Goal: Task Accomplishment & Management: Use online tool/utility

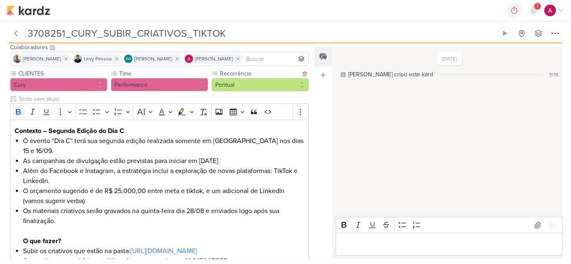
scroll to position [133, 0]
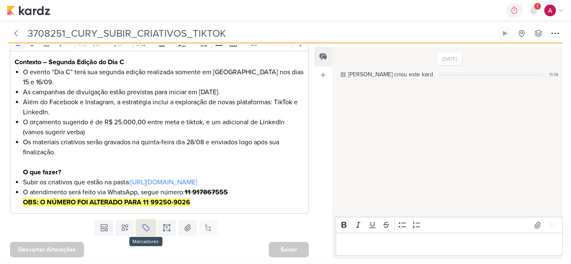
click at [144, 230] on icon at bounding box center [146, 228] width 8 height 8
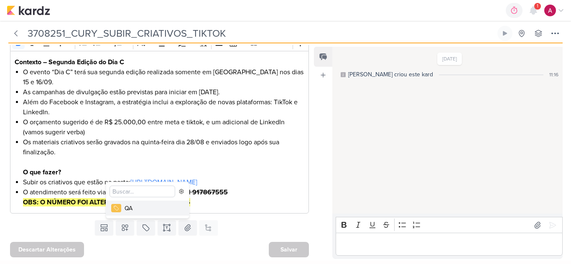
click at [137, 212] on div "QA" at bounding box center [151, 208] width 54 height 9
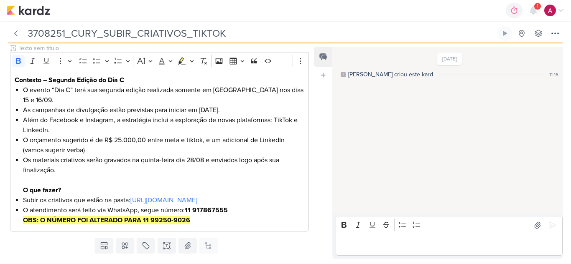
scroll to position [162, 0]
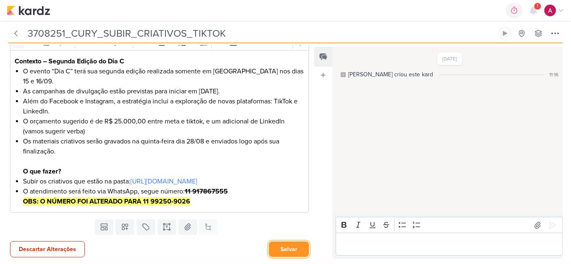
click at [281, 247] on button "Salvar" at bounding box center [289, 249] width 40 height 15
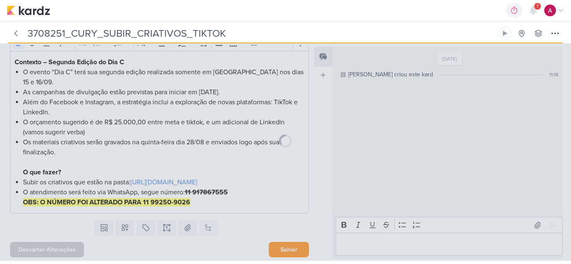
scroll to position [161, 0]
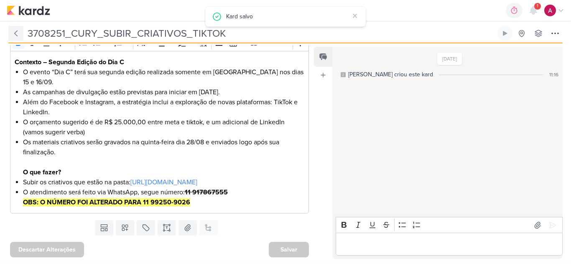
click at [14, 32] on icon at bounding box center [16, 33] width 8 height 8
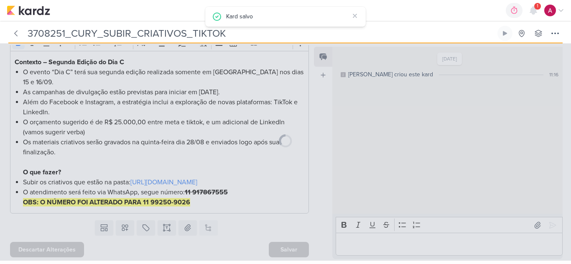
type input "3708251_CURY_PLANEJAMENTO_DIA"C"_SP"
type input "[DATE] 23:59"
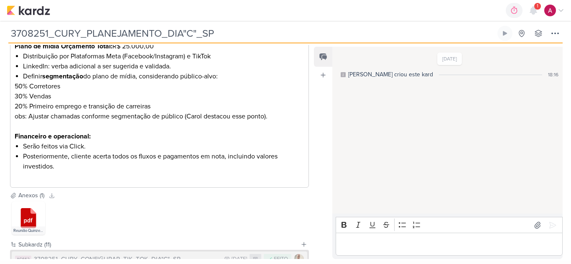
scroll to position [673, 0]
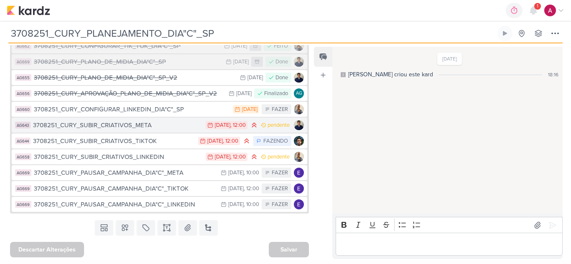
click at [164, 126] on div "3708251_CURY_SUBIR_CRIATIVOS_META" at bounding box center [117, 126] width 168 height 10
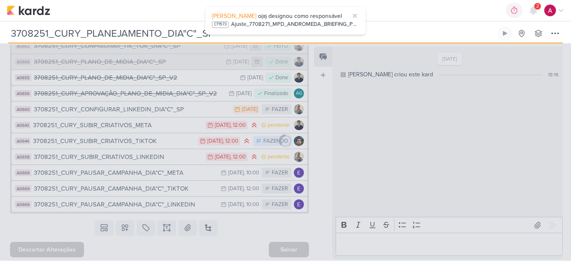
type input "3708251_CURY_SUBIR_CRIATIVOS_META"
type input "[DATE] 12:00"
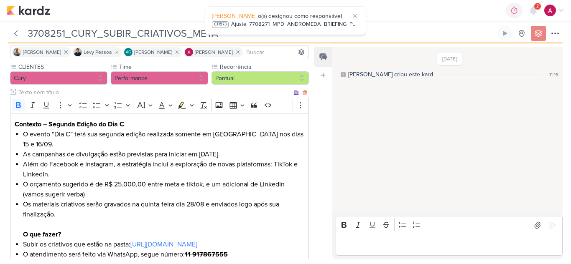
scroll to position [133, 0]
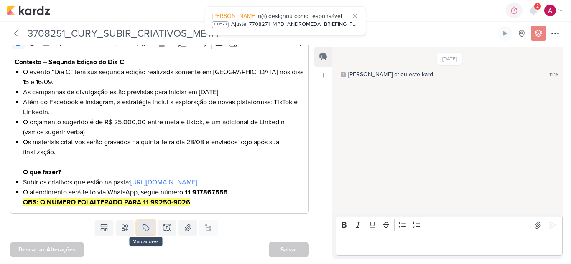
click at [145, 231] on icon at bounding box center [146, 228] width 8 height 8
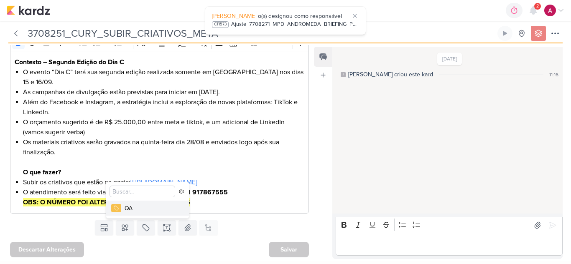
click at [145, 212] on div "QA" at bounding box center [151, 208] width 54 height 9
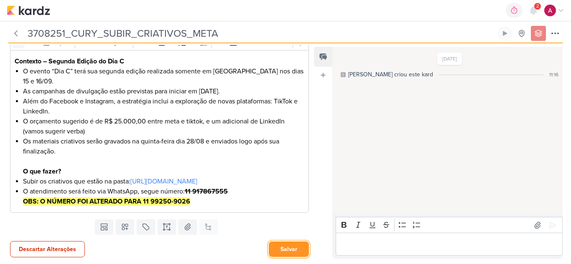
click at [284, 248] on button "Salvar" at bounding box center [289, 249] width 40 height 15
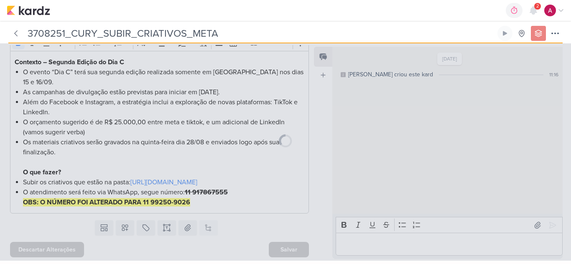
scroll to position [161, 0]
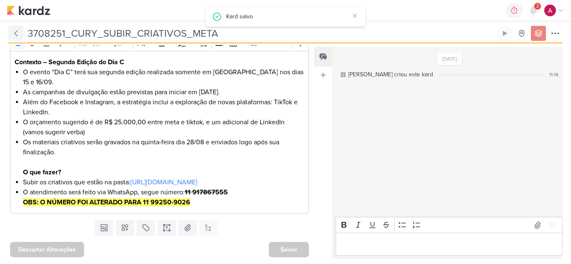
click at [18, 30] on icon at bounding box center [16, 33] width 8 height 8
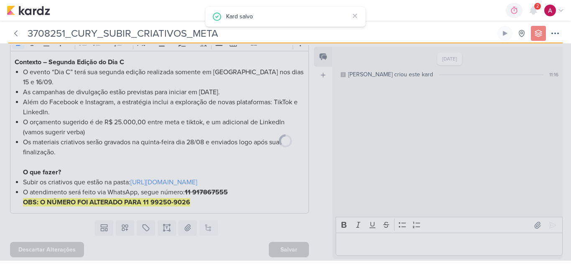
type input "3708251_CURY_PLANEJAMENTO_DIA"C"_SP"
type input "[DATE] 23:59"
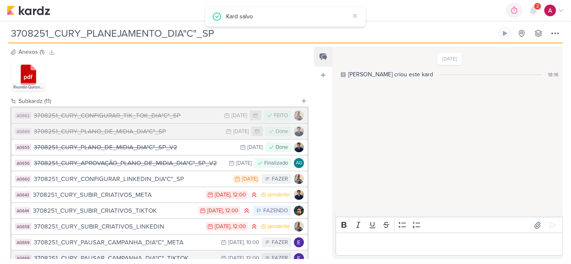
scroll to position [673, 0]
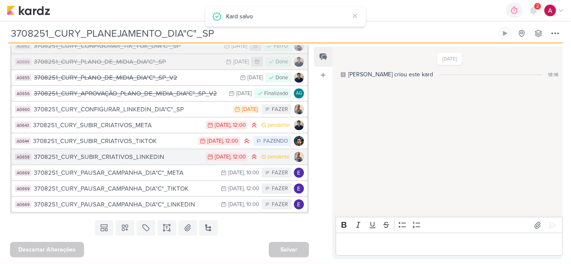
click at [176, 157] on div "3708251_CURY_SUBIR_CRIATIVOS_LINKEDIN" at bounding box center [118, 157] width 168 height 10
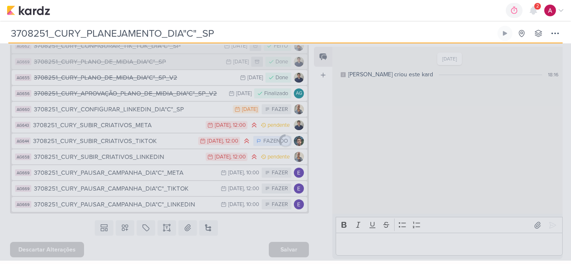
type input "3708251_CURY_SUBIR_CRIATIVOS_LINKEDIN"
type input "[DATE] 12:00"
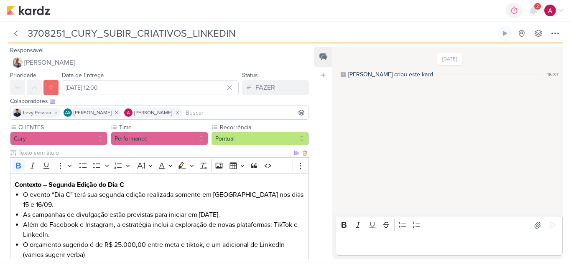
scroll to position [133, 0]
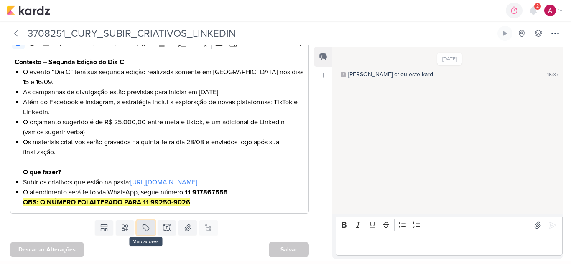
click at [145, 232] on icon at bounding box center [146, 228] width 8 height 8
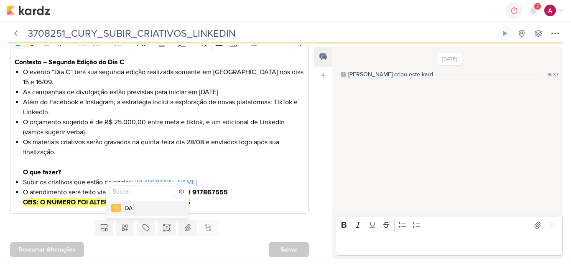
click at [131, 208] on div "QA" at bounding box center [151, 208] width 54 height 9
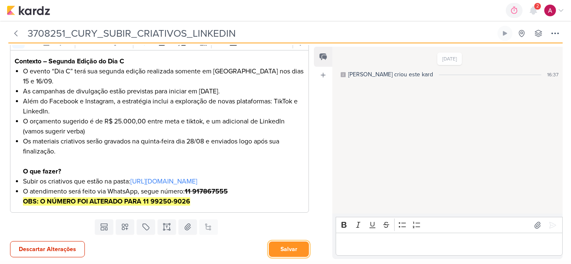
click at [277, 246] on button "Salvar" at bounding box center [289, 249] width 40 height 15
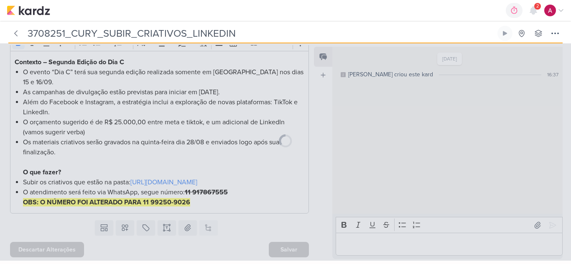
scroll to position [161, 0]
